Goal: Task Accomplishment & Management: Manage account settings

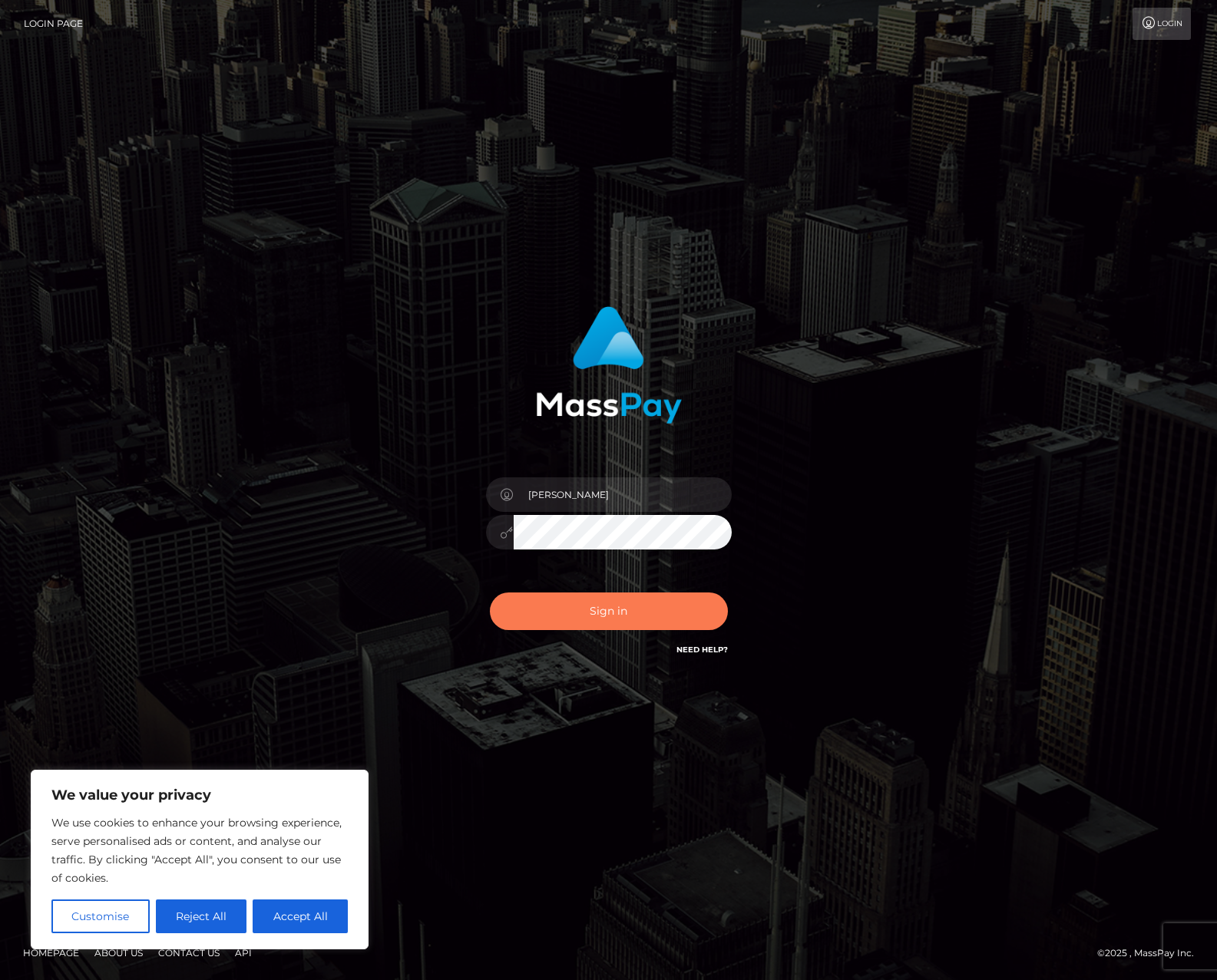
type input "Henoc Salina"
click at [597, 617] on button "Sign in" at bounding box center [608, 612] width 238 height 38
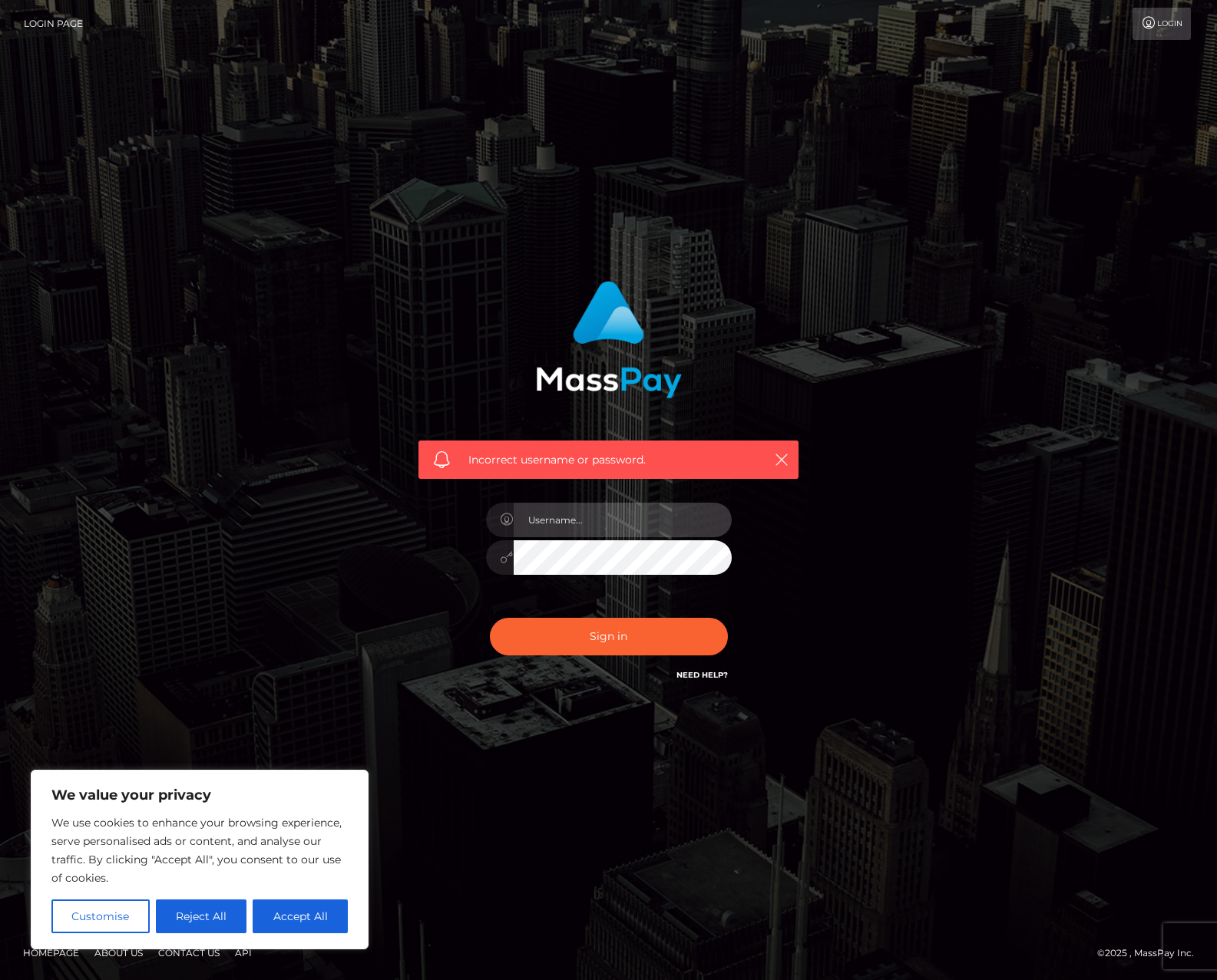
click at [608, 519] on input "text" at bounding box center [622, 519] width 218 height 34
type input "HenocSalina"
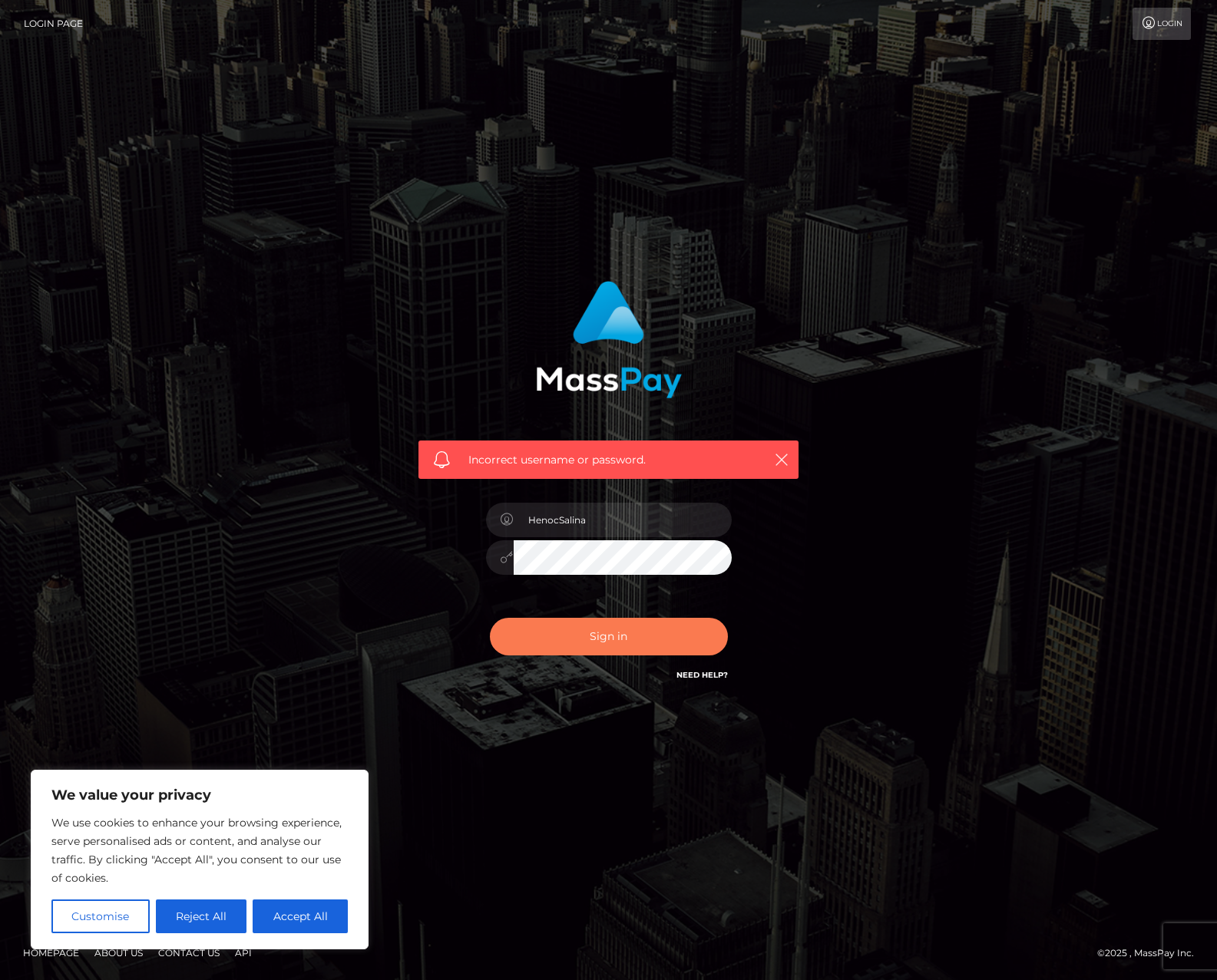
click at [583, 640] on button "Sign in" at bounding box center [608, 637] width 238 height 38
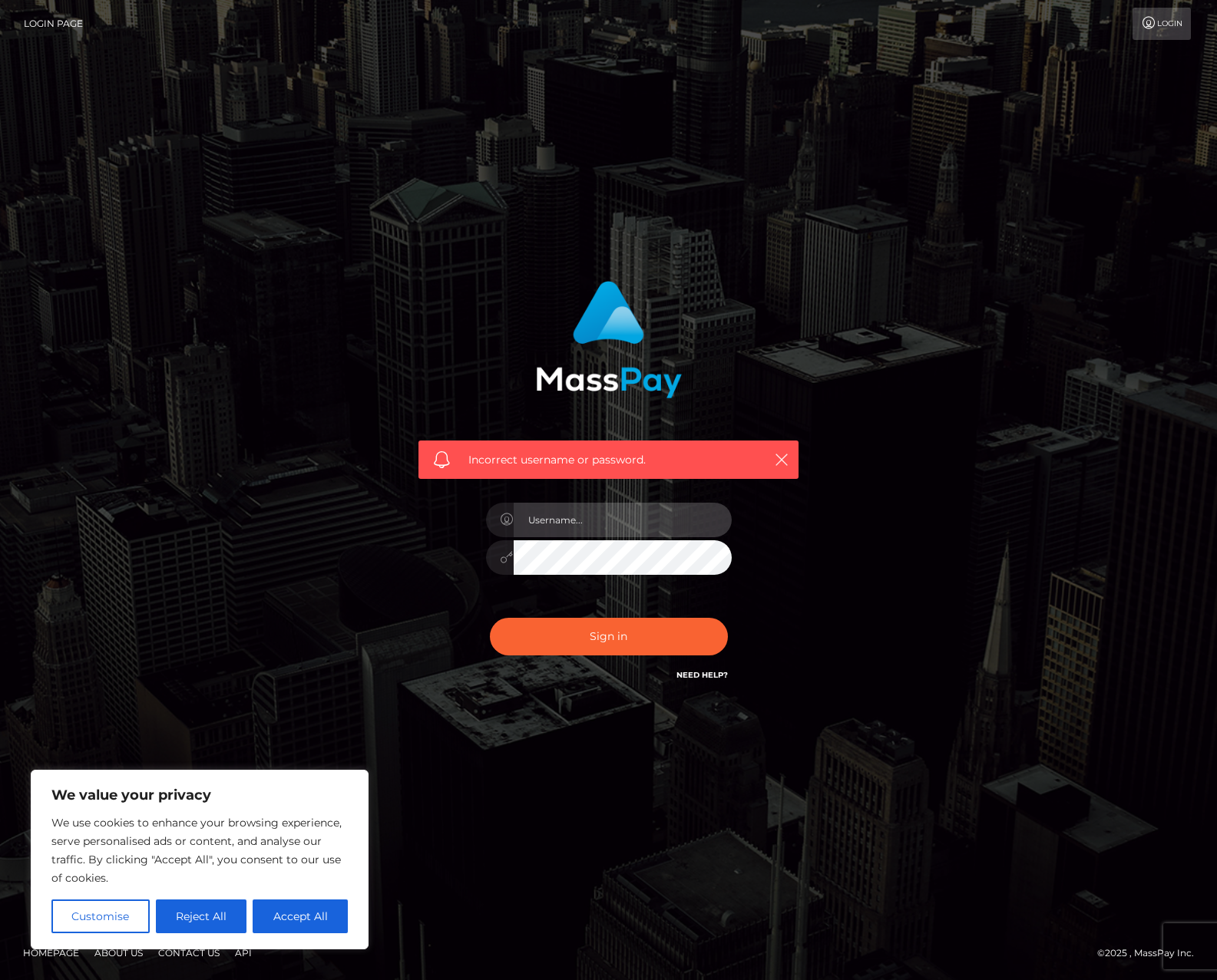
click at [600, 518] on input "text" at bounding box center [622, 519] width 218 height 34
type input "HenocSalina"
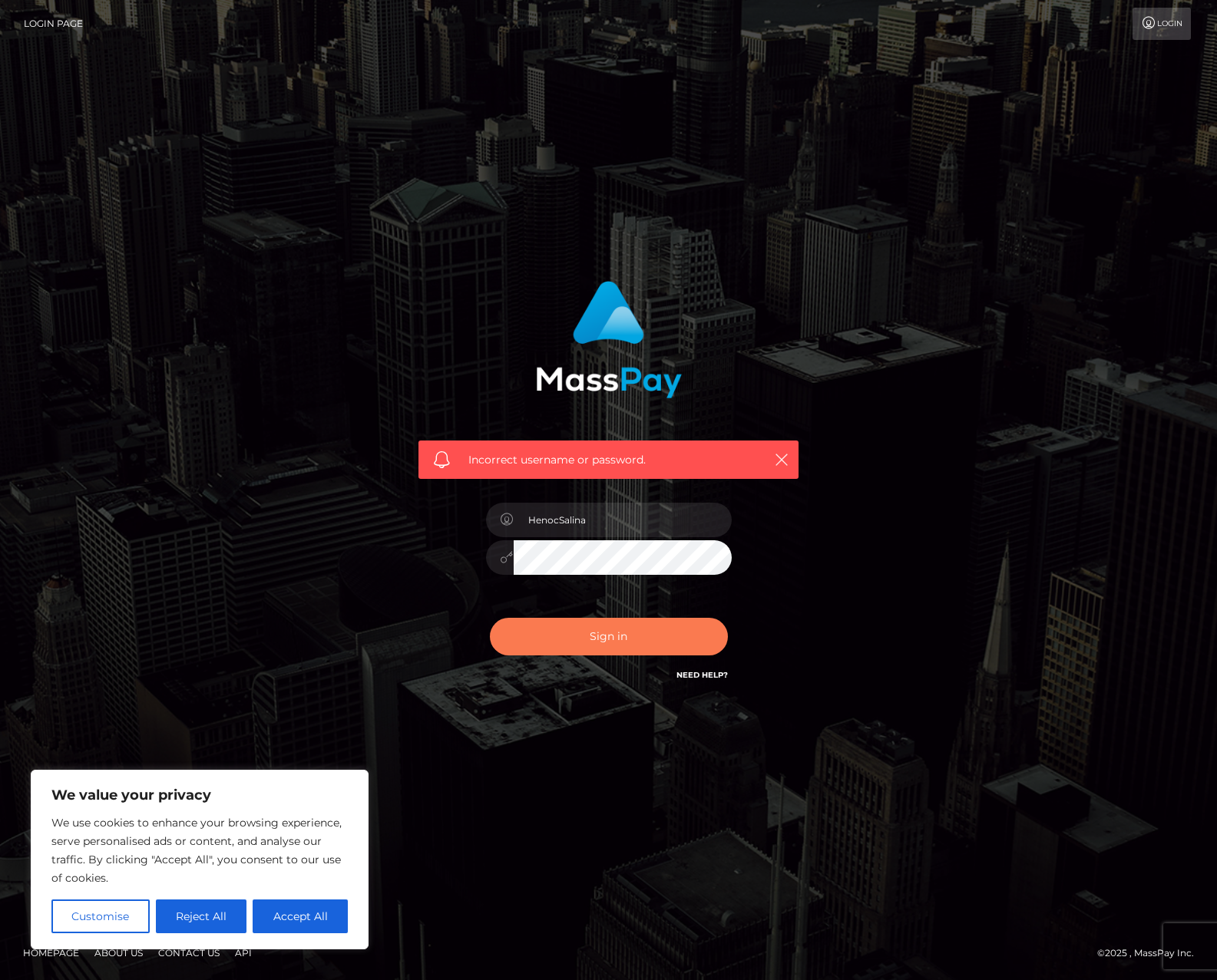
click at [637, 638] on button "Sign in" at bounding box center [608, 637] width 238 height 38
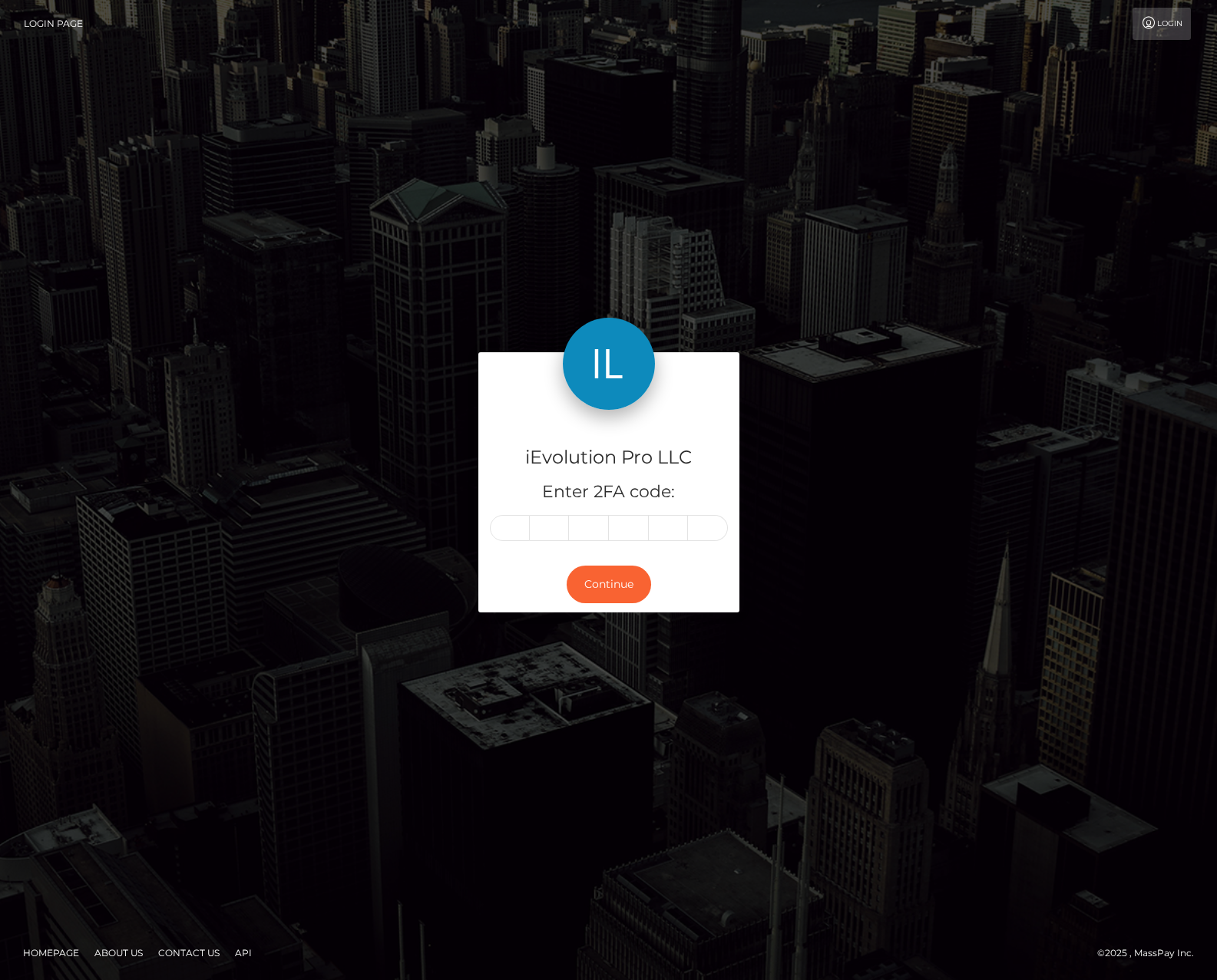
click at [502, 529] on input "text" at bounding box center [509, 528] width 40 height 26
type input "0"
type input "6"
type input "1"
type input "8"
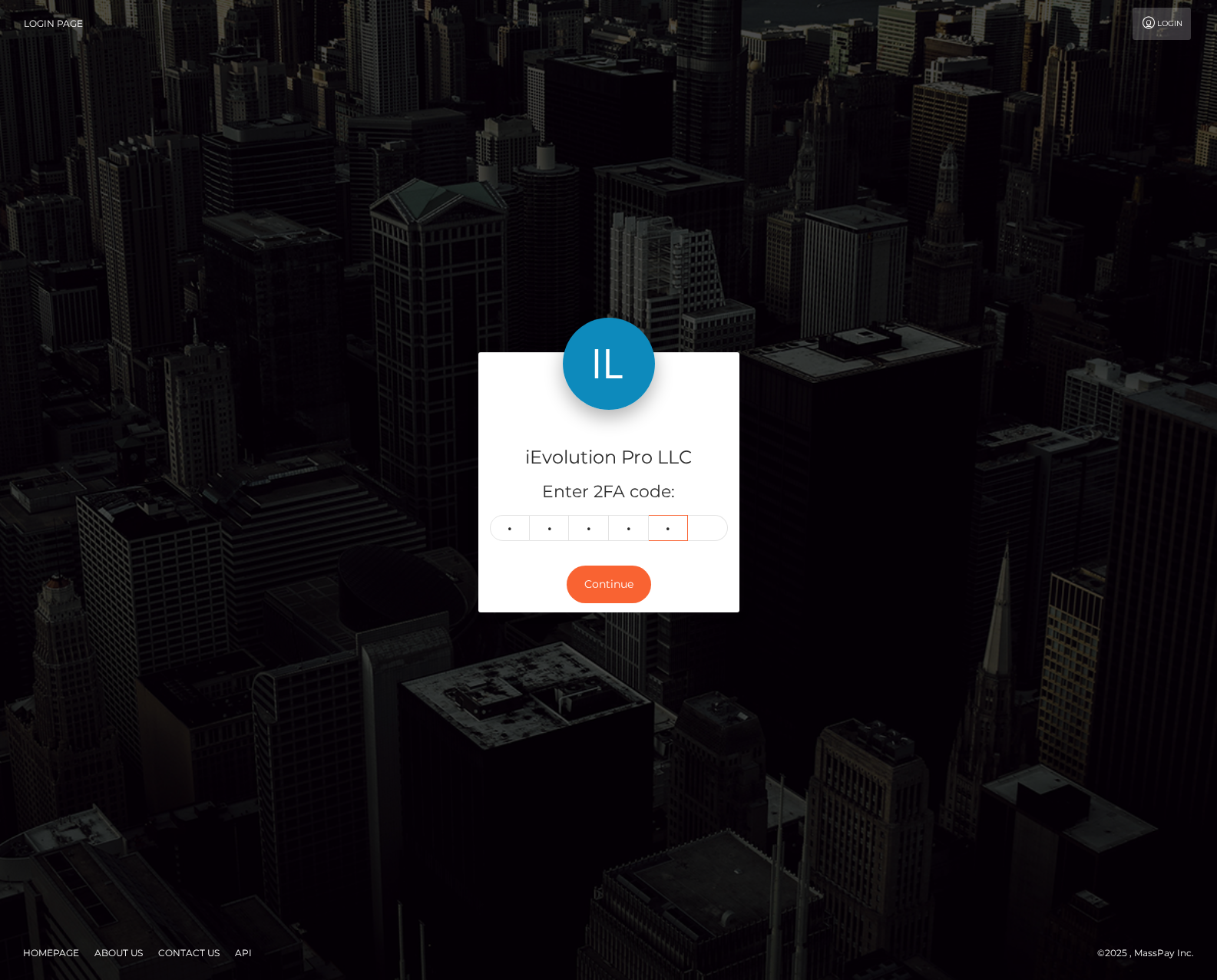
type input "3"
type input "2"
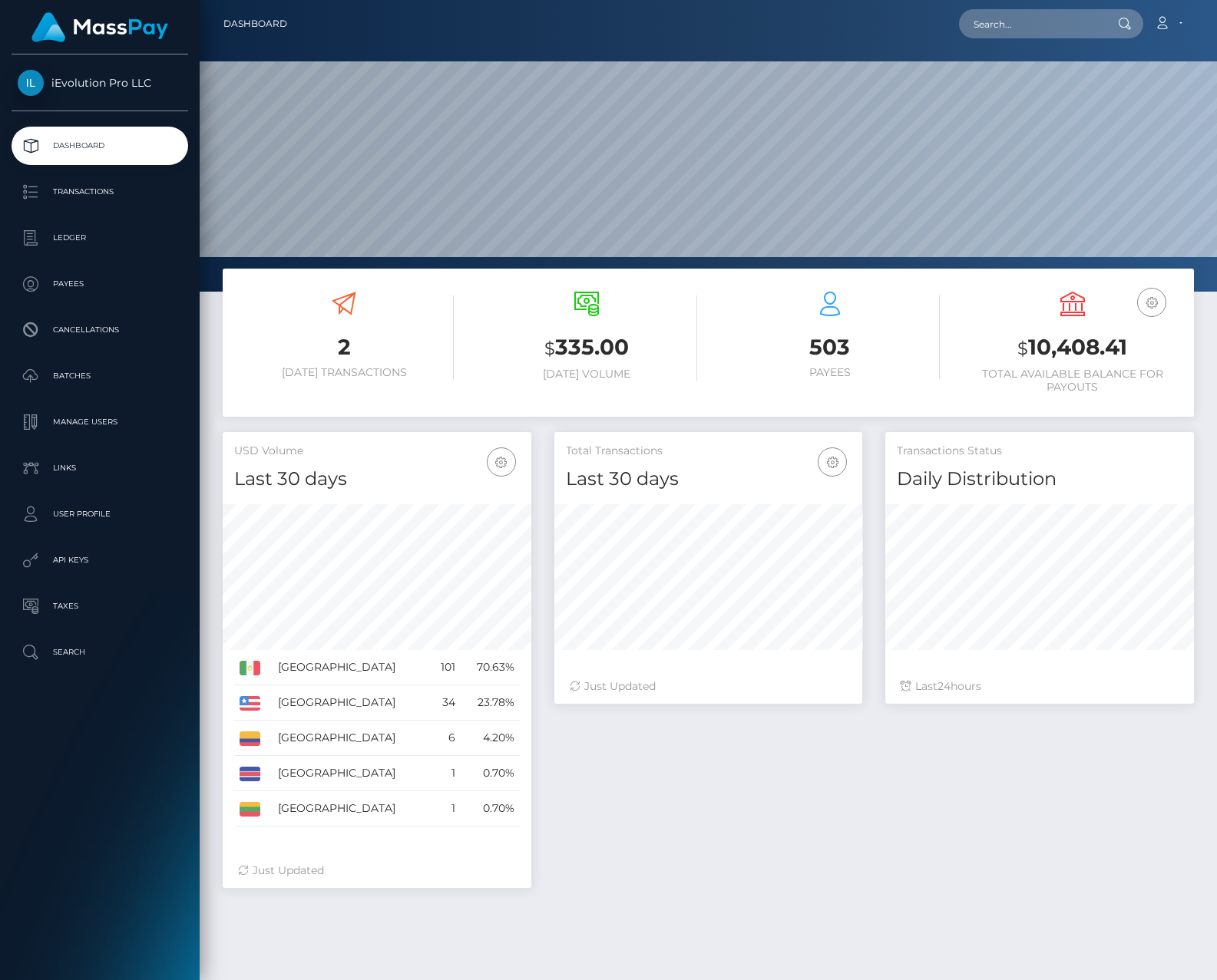
scroll to position [272, 309]
click at [56, 240] on p "Ledger" at bounding box center [100, 238] width 164 height 23
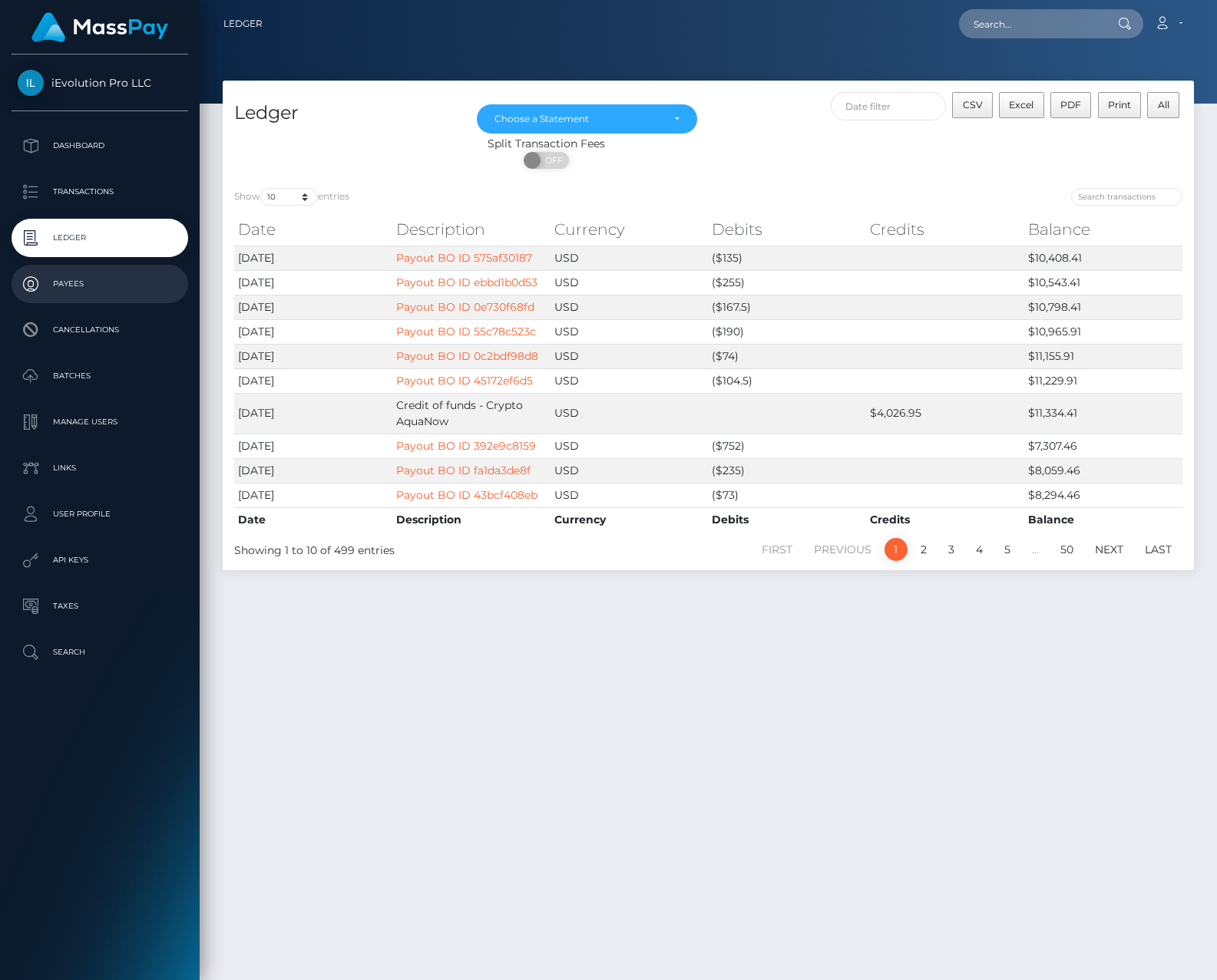
click at [79, 267] on link "Payees" at bounding box center [99, 284] width 177 height 38
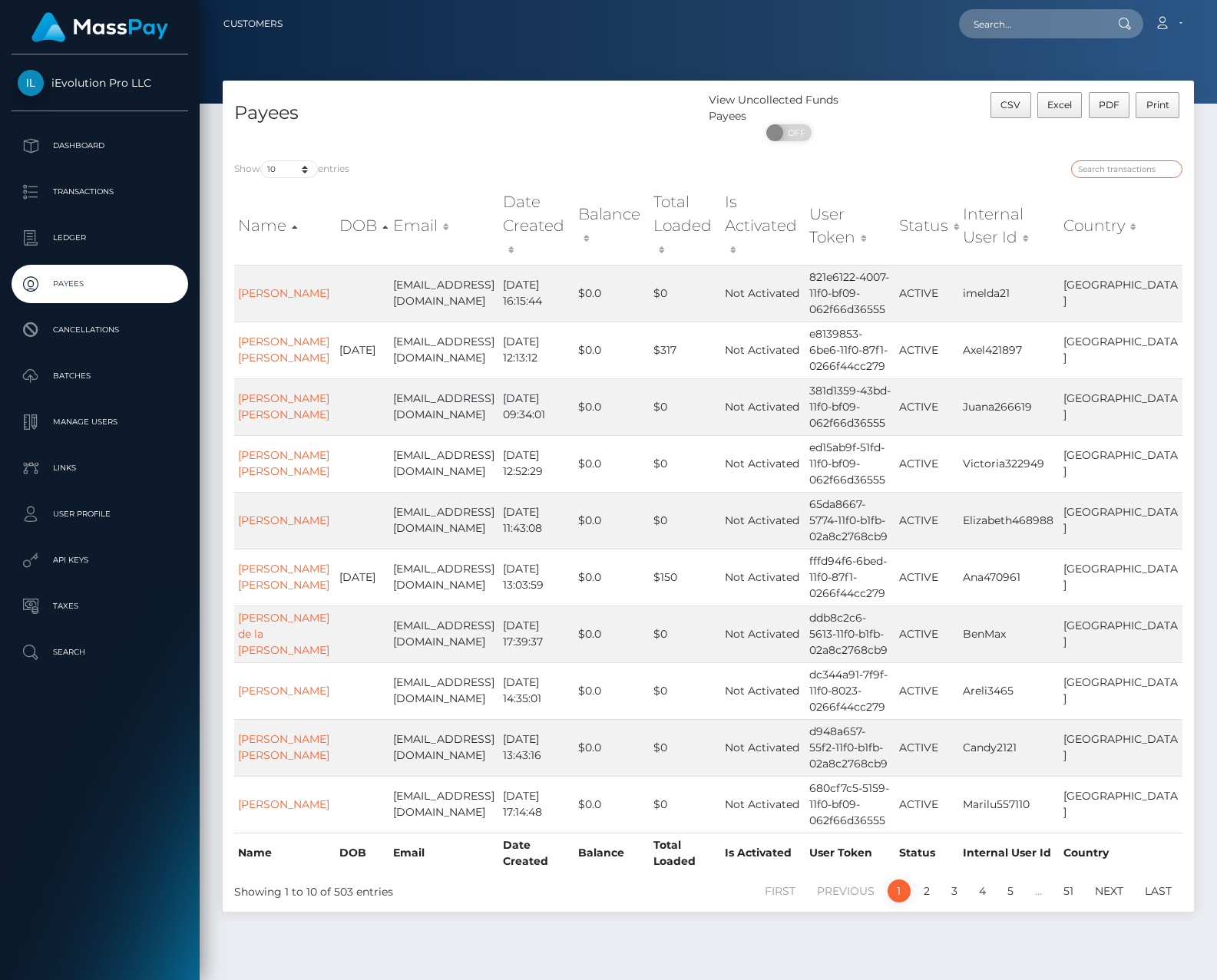
click at [1071, 171] on input "search" at bounding box center [1126, 169] width 111 height 18
paste input "Armando077978"
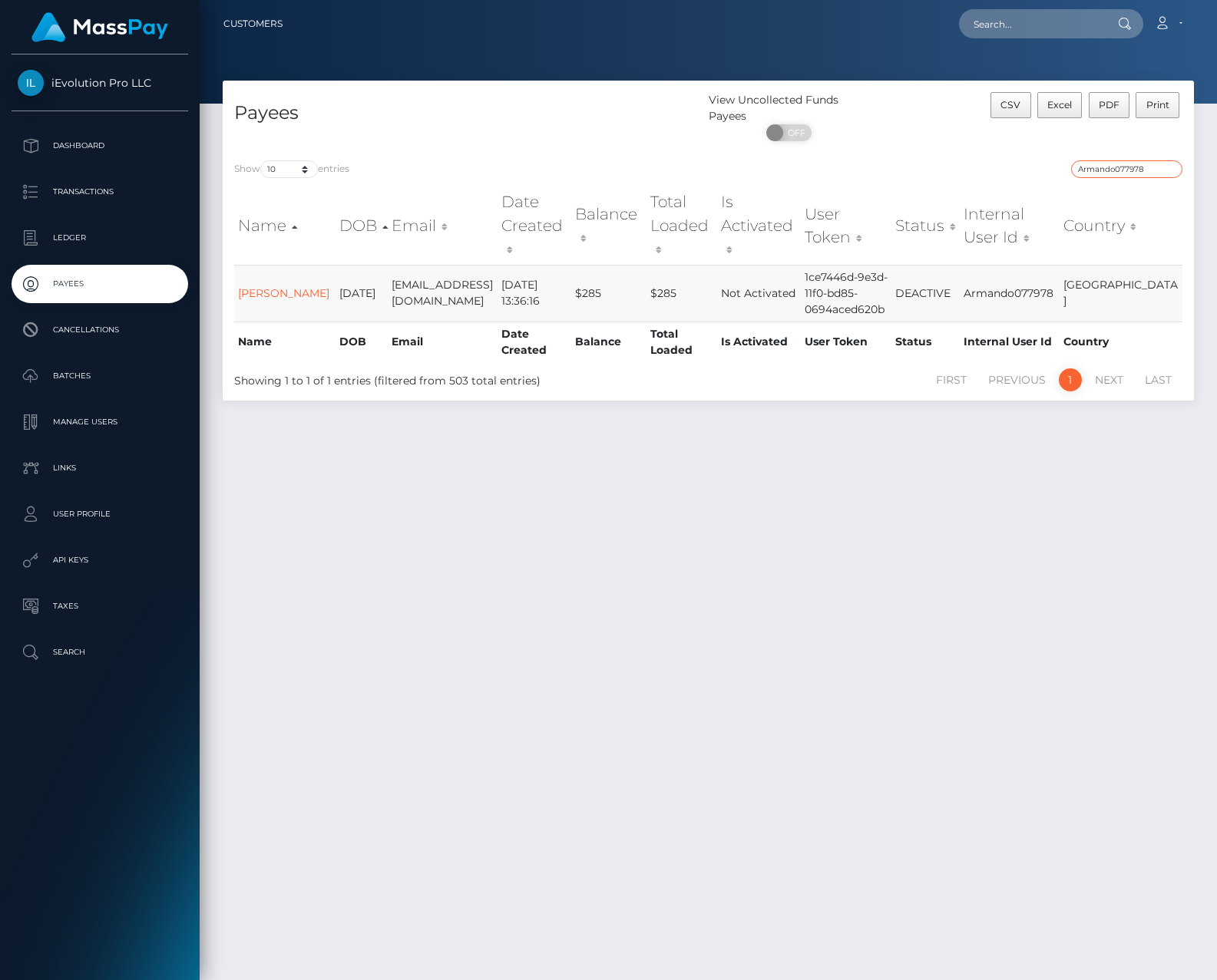
type input "Armando077978"
click at [960, 265] on td "DEACTIVE" at bounding box center [926, 293] width 68 height 56
click at [891, 265] on td "1ce7446d-9e3d-11f0-bd85-0694aced620b" at bounding box center [846, 293] width 91 height 56
click at [248, 265] on td "Armando Rodriguez" at bounding box center [285, 293] width 102 height 56
click at [343, 265] on td "[DATE]" at bounding box center [362, 293] width 52 height 56
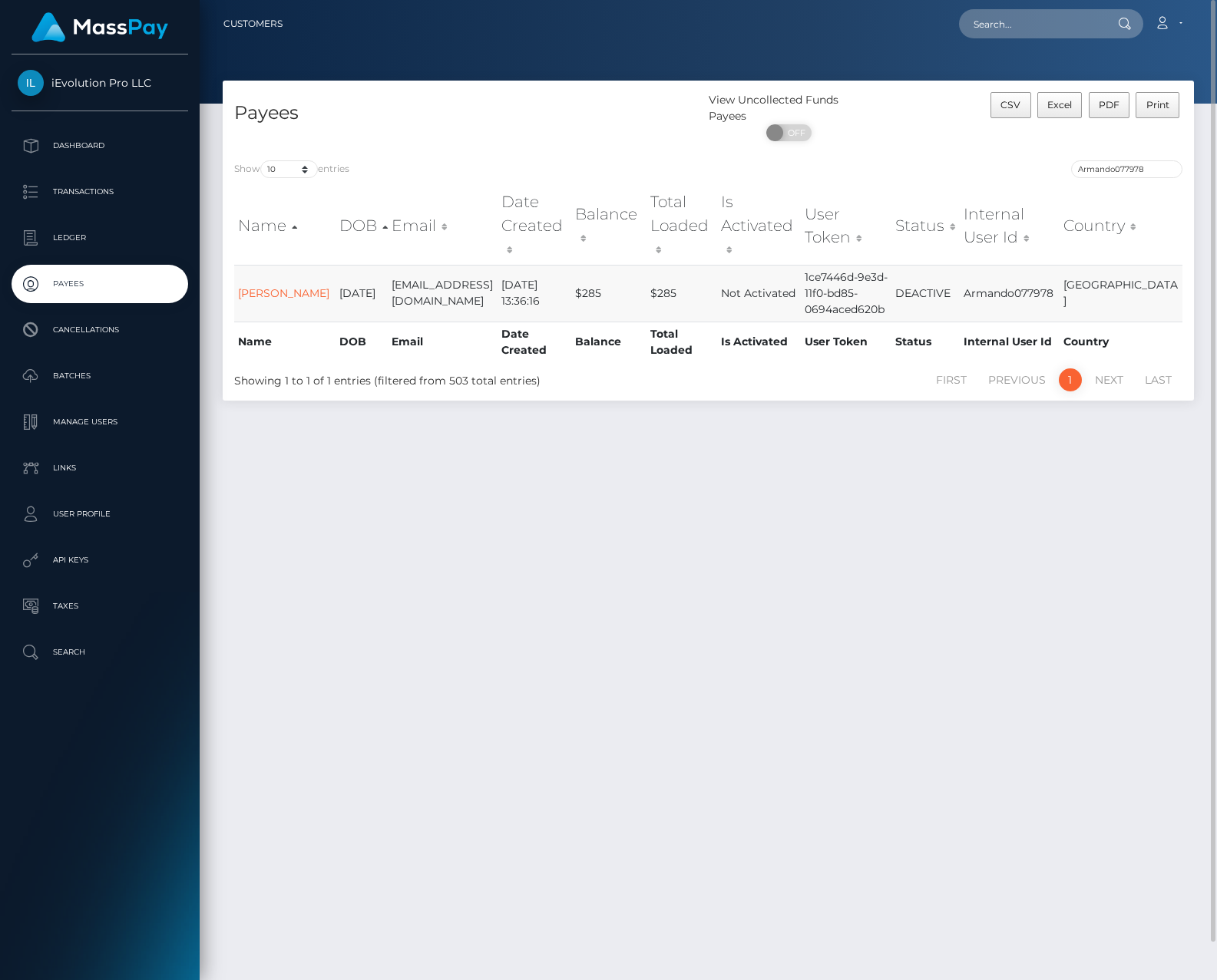
click at [343, 265] on td "[DATE]" at bounding box center [362, 293] width 52 height 56
click at [275, 265] on td "Armando Rodriguez" at bounding box center [285, 293] width 102 height 56
click at [261, 286] on link "Armando Rodriguez" at bounding box center [284, 293] width 91 height 14
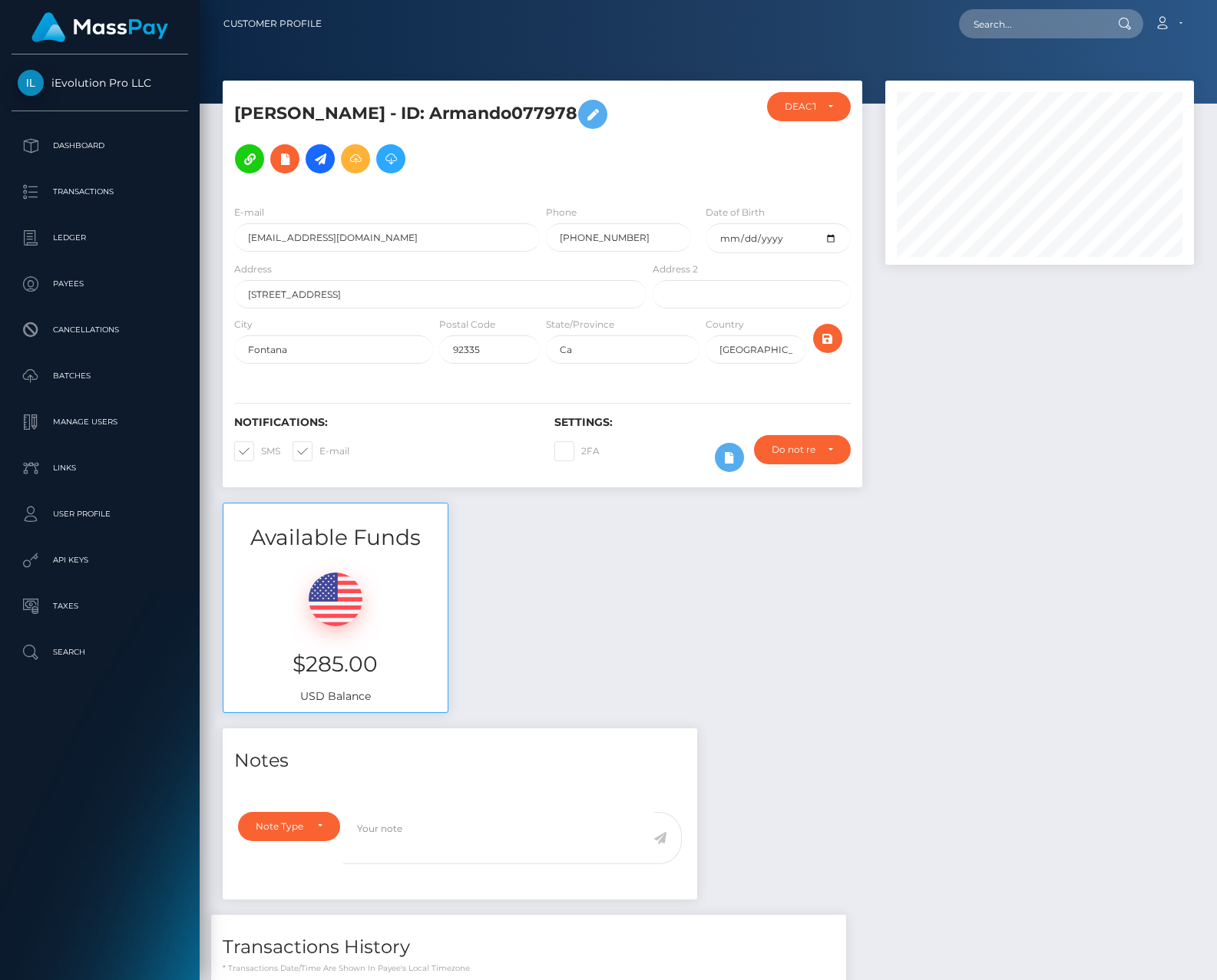
scroll to position [185, 309]
click at [836, 114] on div "DEACTIVE" at bounding box center [809, 107] width 84 height 29
click at [823, 138] on link "ACTIVE" at bounding box center [810, 147] width 85 height 28
select select "ACTIVE"
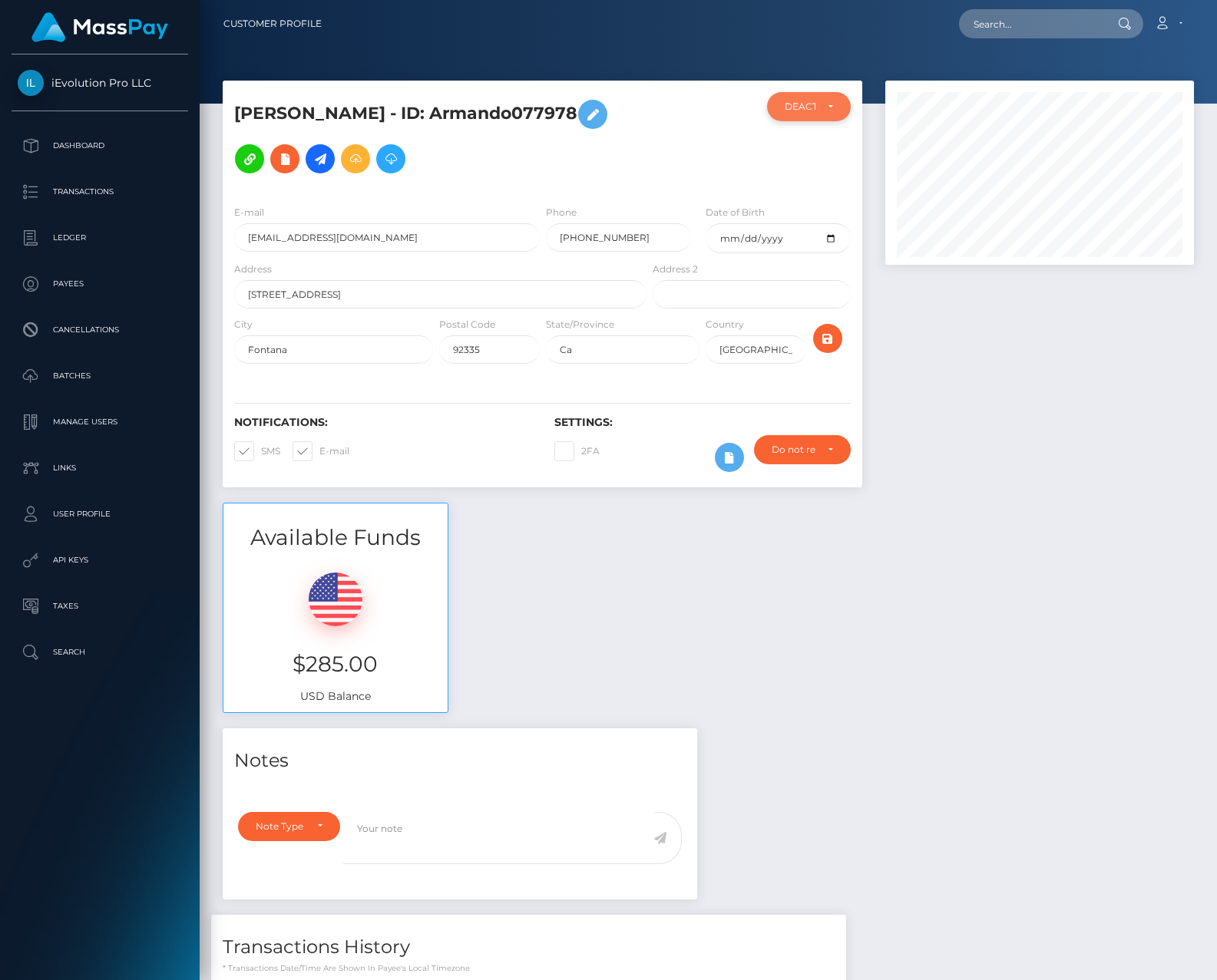
click at [835, 109] on div "DEACTIVE" at bounding box center [809, 107] width 84 height 29
click at [808, 151] on span "ACTIVE" at bounding box center [803, 148] width 34 height 14
select select "ACTIVE"
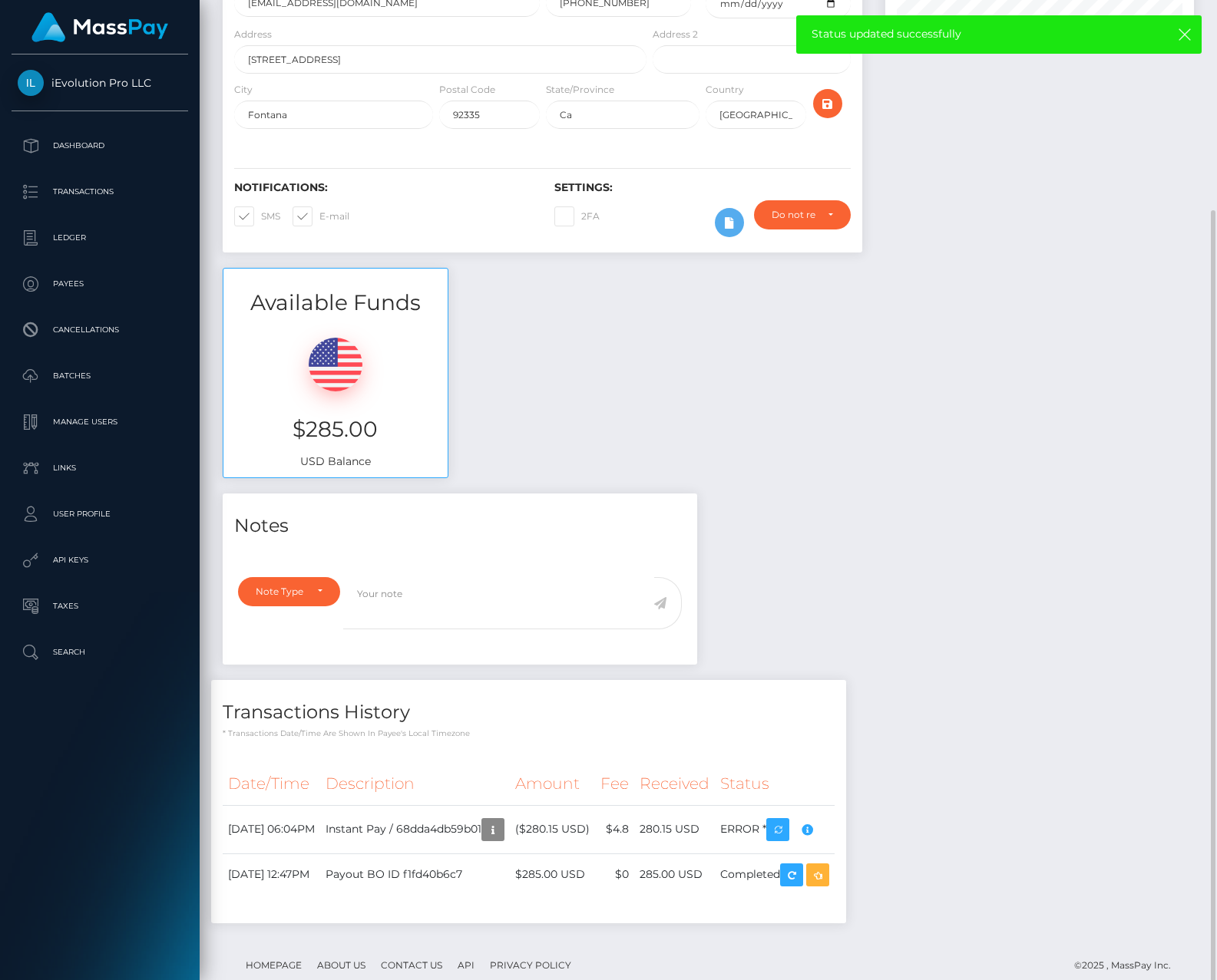
scroll to position [247, 0]
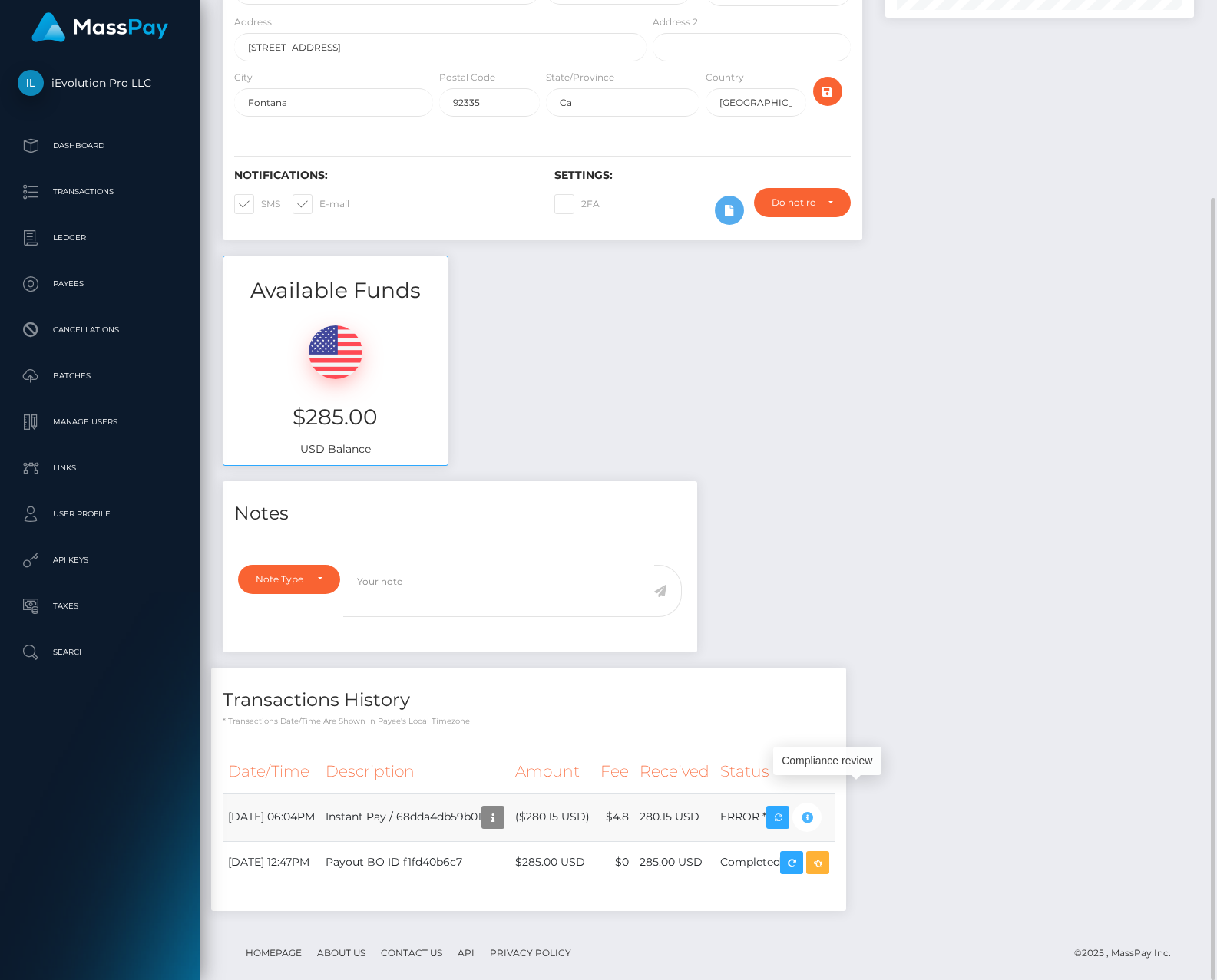
click at [816, 808] on icon "button" at bounding box center [807, 818] width 19 height 19
click at [503, 808] on icon "button" at bounding box center [493, 818] width 19 height 19
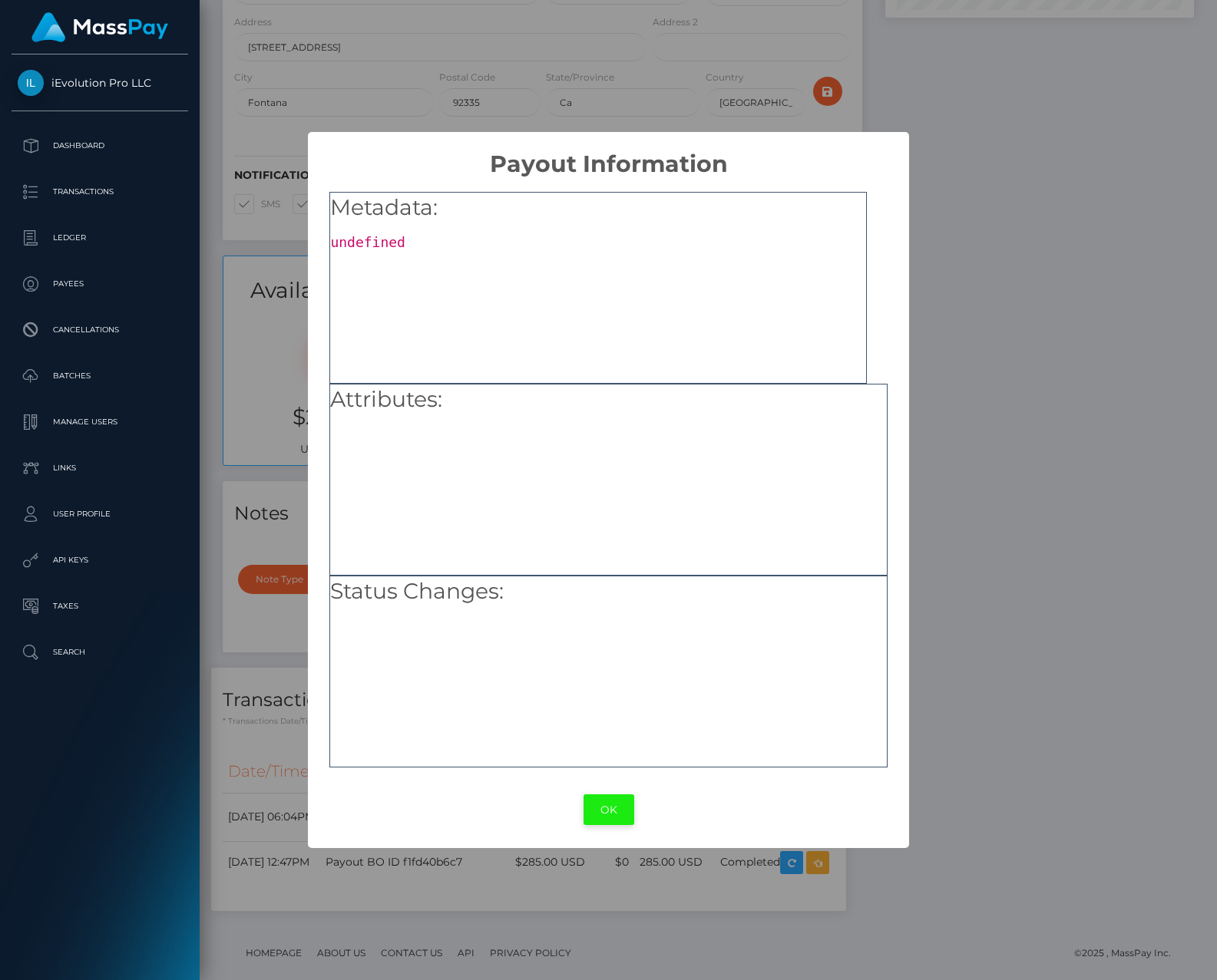
click at [588, 805] on button "OK" at bounding box center [608, 810] width 50 height 32
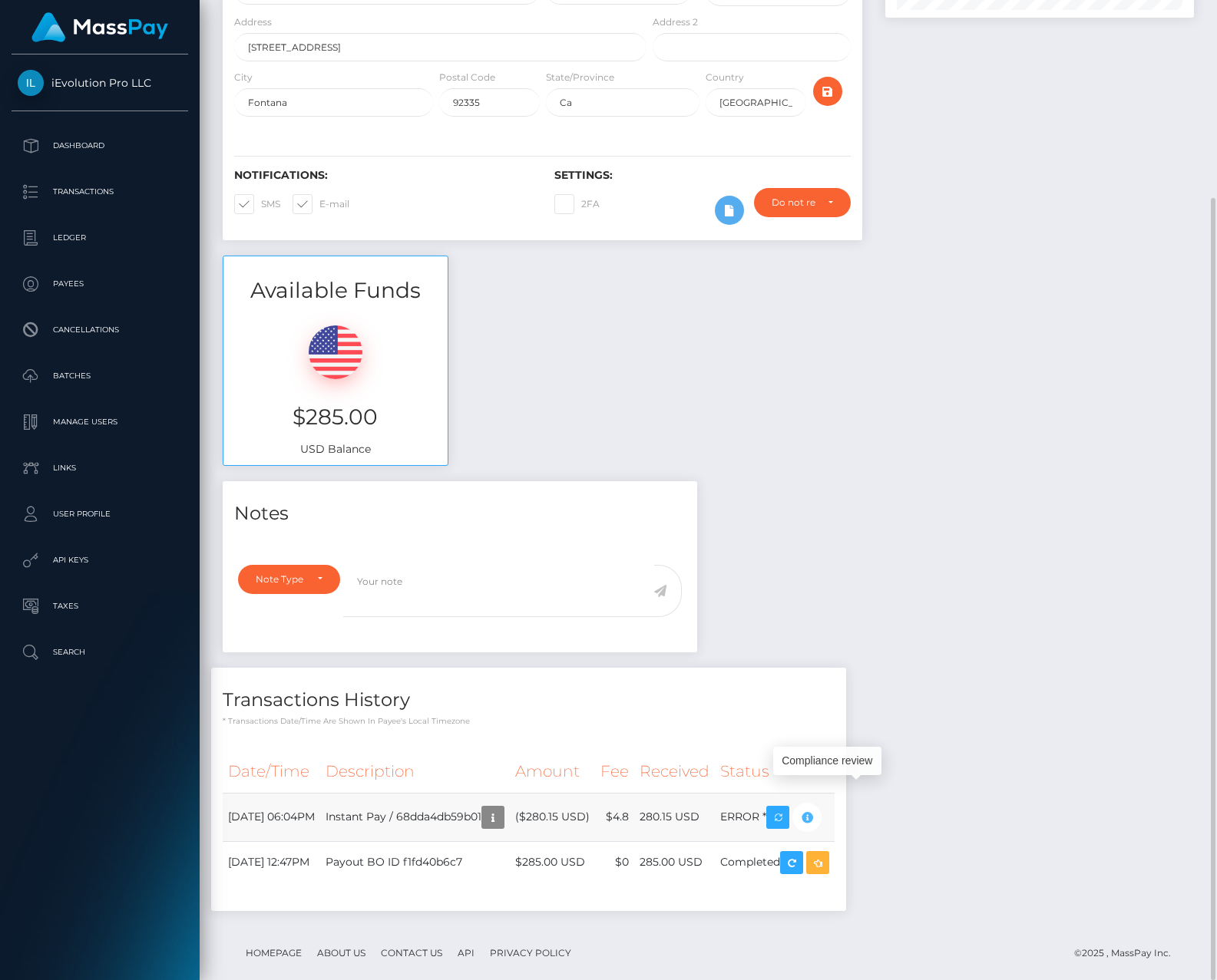
click at [816, 808] on icon "button" at bounding box center [807, 818] width 19 height 19
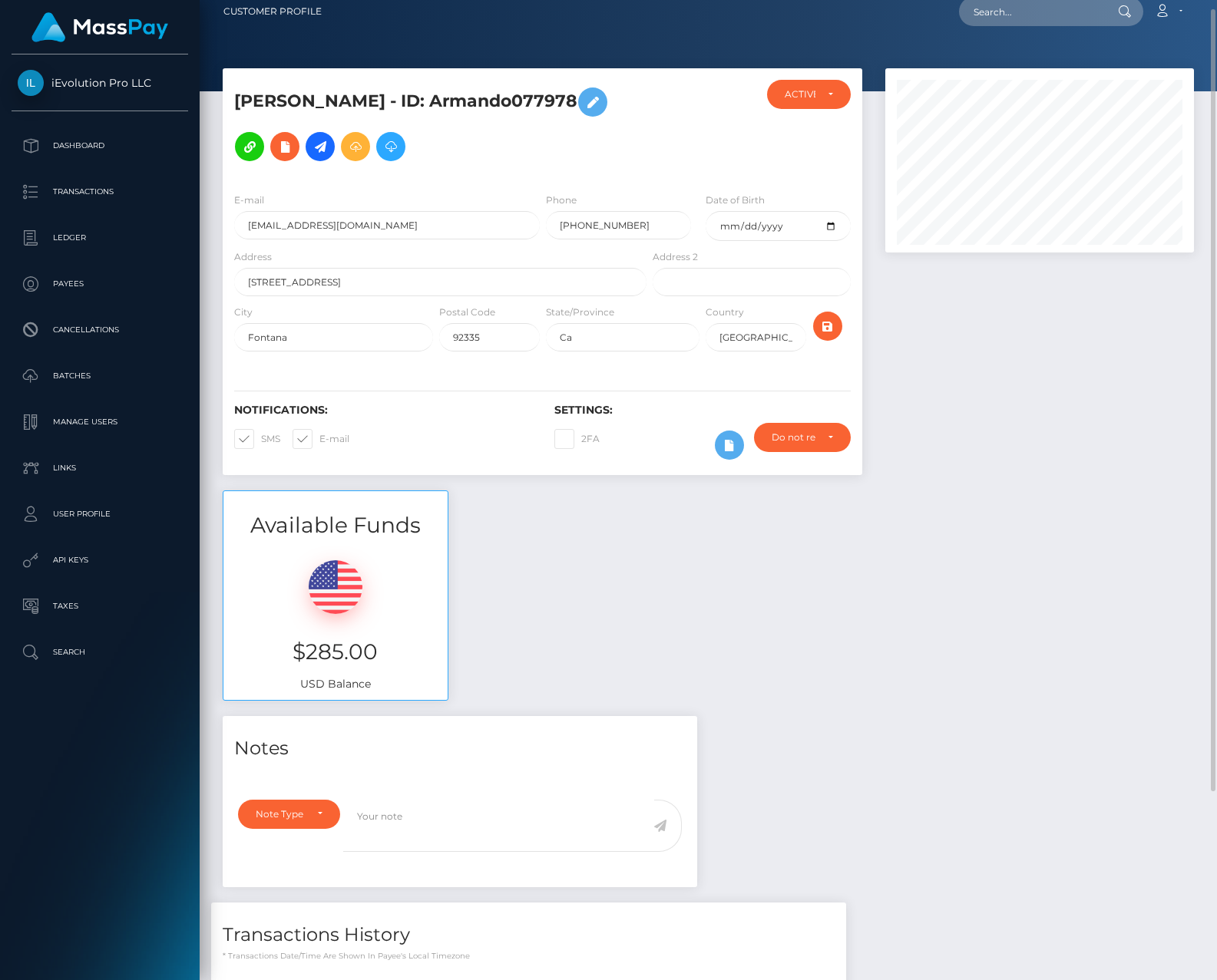
scroll to position [0, 0]
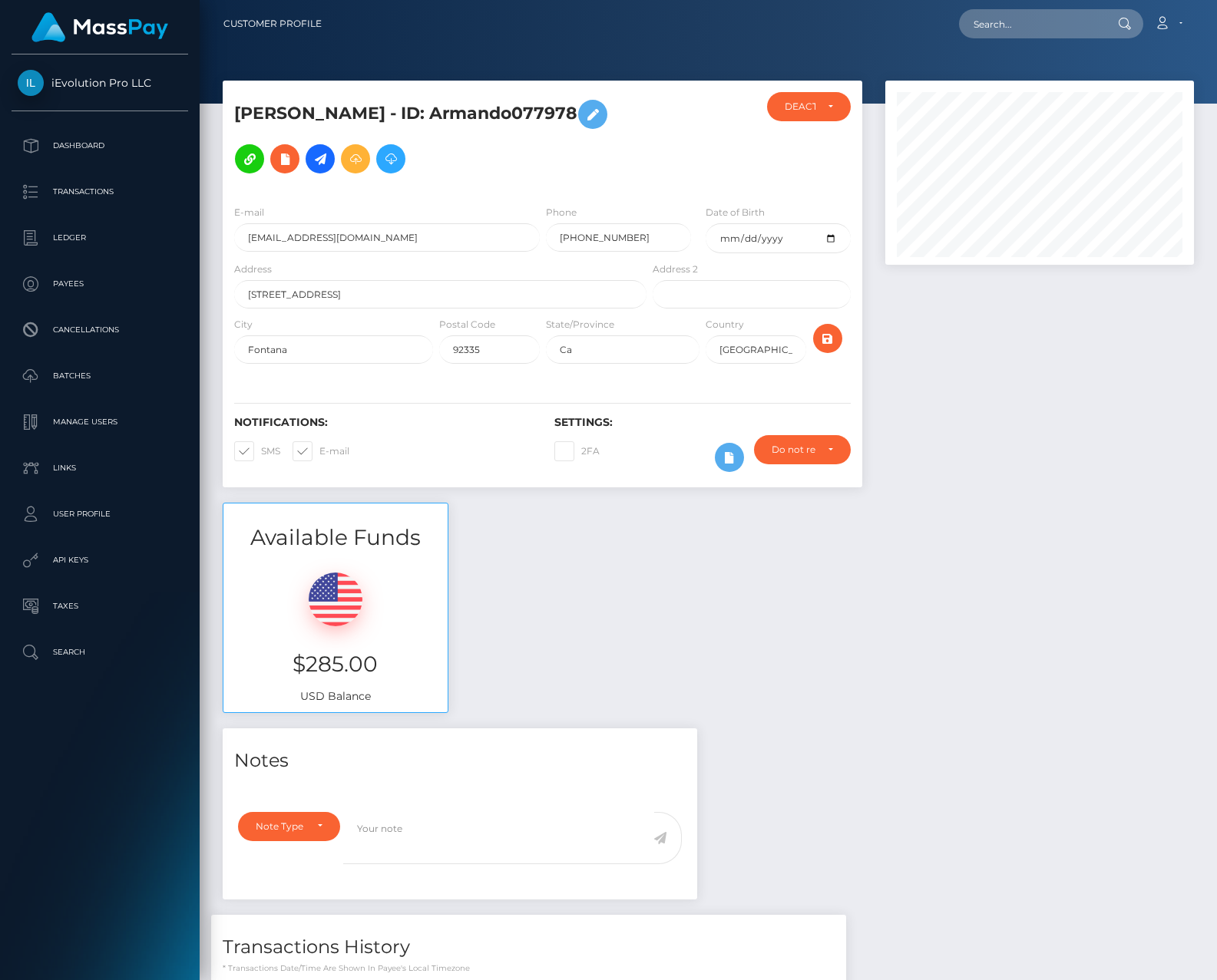
scroll to position [185, 309]
click at [836, 111] on div "DEACTIVE" at bounding box center [809, 107] width 84 height 29
click at [811, 144] on span "ACTIVE" at bounding box center [803, 148] width 34 height 14
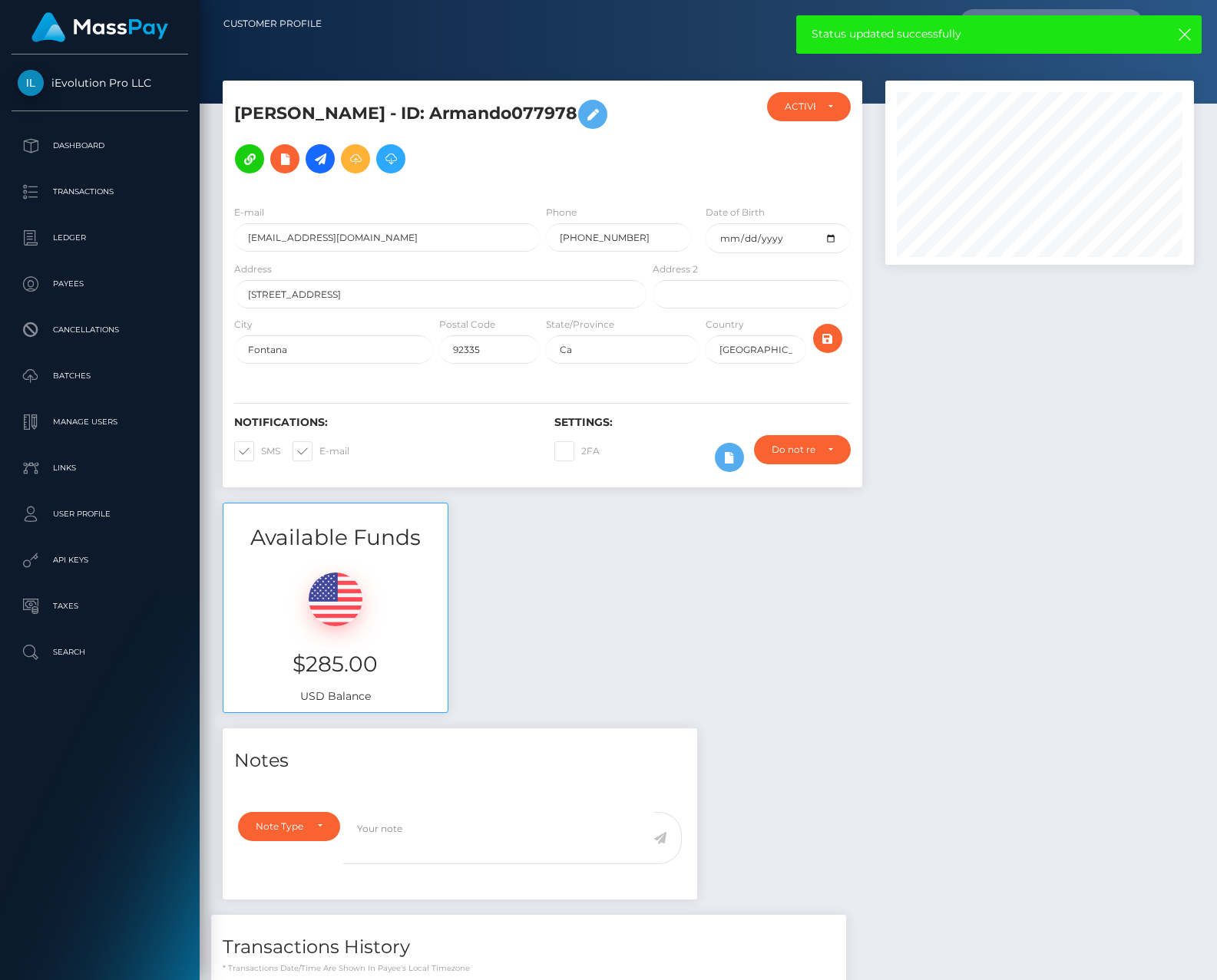
click at [811, 144] on link "ACTIVE" at bounding box center [810, 131] width 85 height 28
select select "ACTIVE"
